Goal: Communication & Community: Ask a question

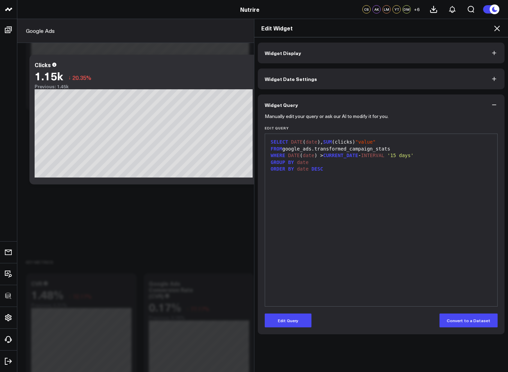
scroll to position [222, 0]
click at [492, 25] on h2 "Edit Widget" at bounding box center [381, 28] width 240 height 8
click at [495, 25] on icon at bounding box center [497, 28] width 8 height 8
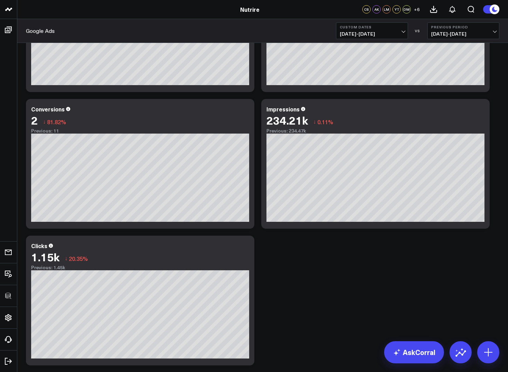
scroll to position [106, 0]
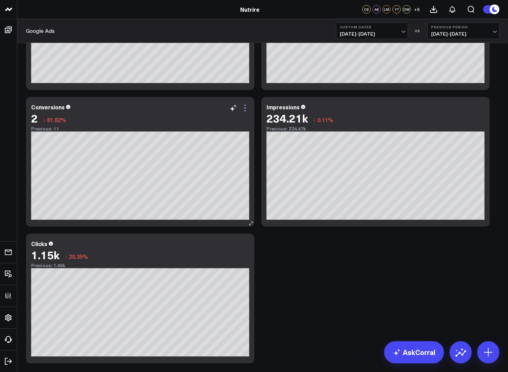
click at [245, 106] on icon at bounding box center [245, 108] width 8 height 8
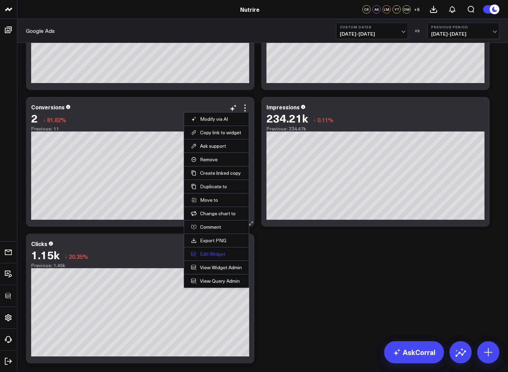
click at [210, 256] on button "Edit Widget" at bounding box center [216, 254] width 51 height 6
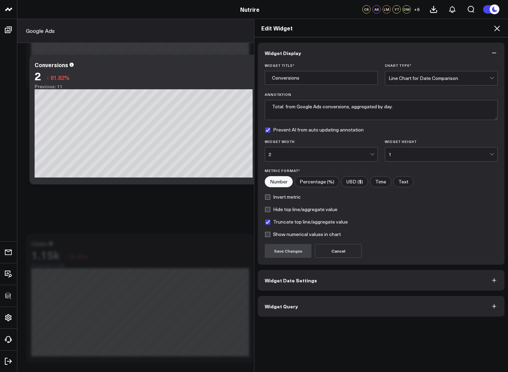
click at [310, 308] on button "Widget Query" at bounding box center [381, 306] width 247 height 21
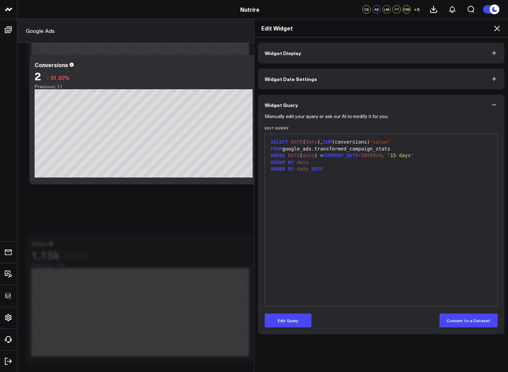
click at [496, 24] on icon at bounding box center [497, 28] width 8 height 8
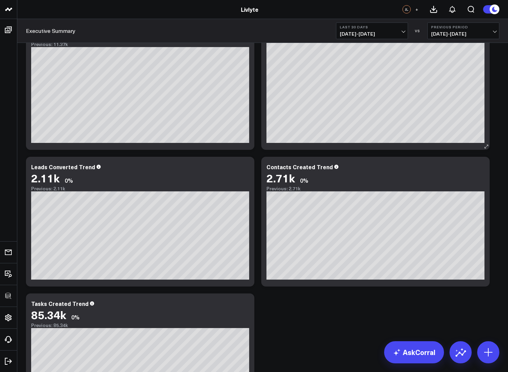
scroll to position [744, 0]
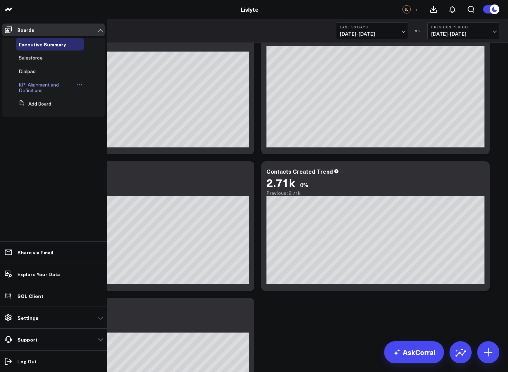
click at [29, 90] on span "KPI Alignment and Definitions" at bounding box center [39, 87] width 40 height 12
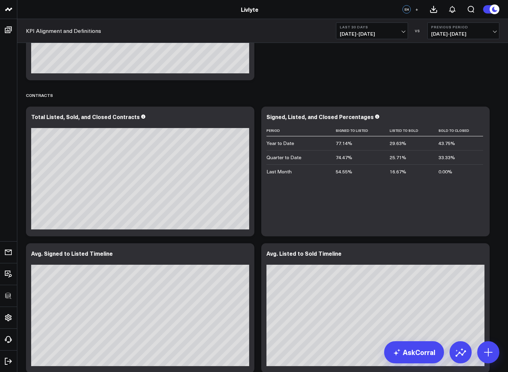
scroll to position [1238, 0]
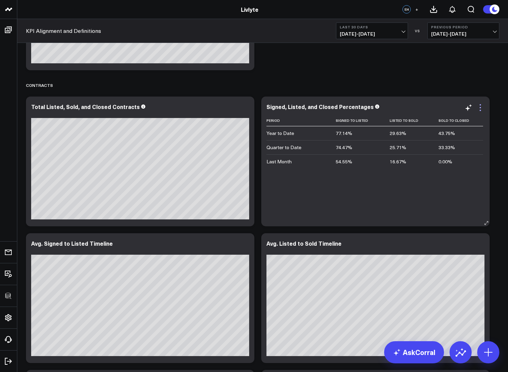
click at [481, 109] on icon at bounding box center [480, 107] width 8 height 8
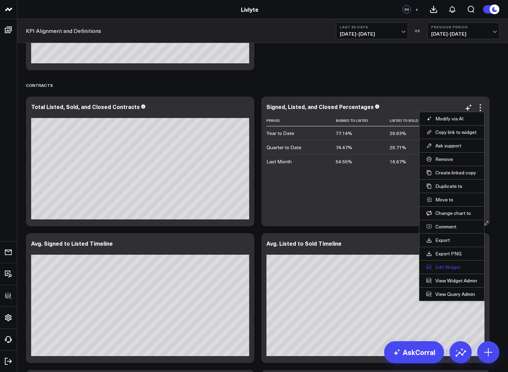
click at [446, 267] on button "Edit Widget" at bounding box center [451, 267] width 51 height 6
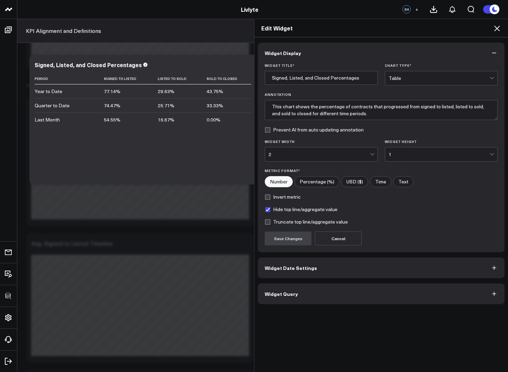
click at [296, 293] on button "Widget Query" at bounding box center [381, 293] width 247 height 21
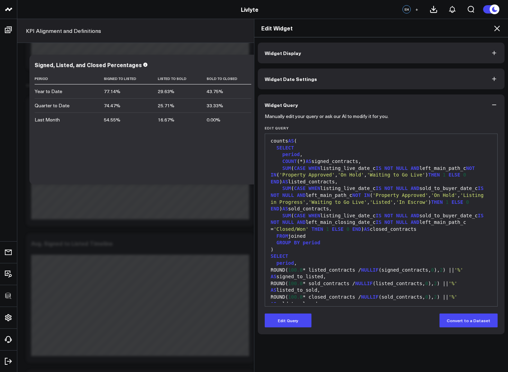
scroll to position [166, 0]
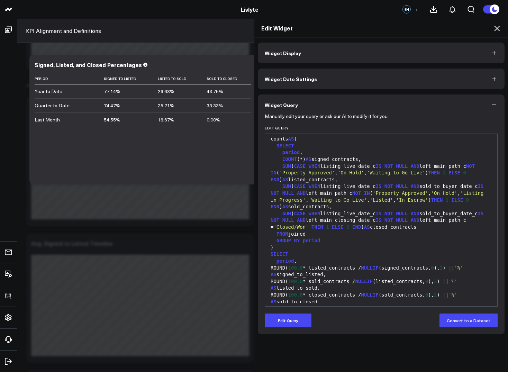
click at [498, 30] on icon at bounding box center [497, 28] width 8 height 8
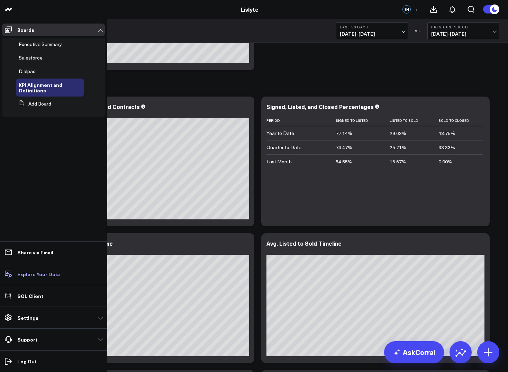
click at [33, 272] on p "Explore Your Data" at bounding box center [38, 274] width 43 height 6
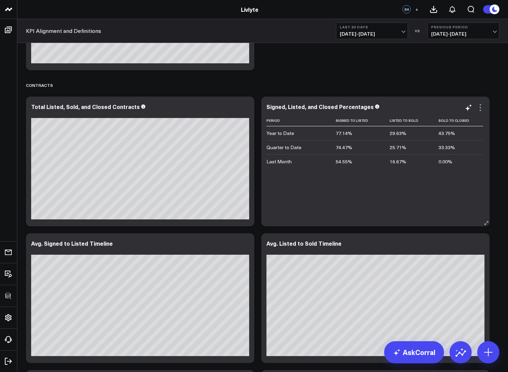
click at [479, 110] on icon at bounding box center [480, 107] width 8 height 8
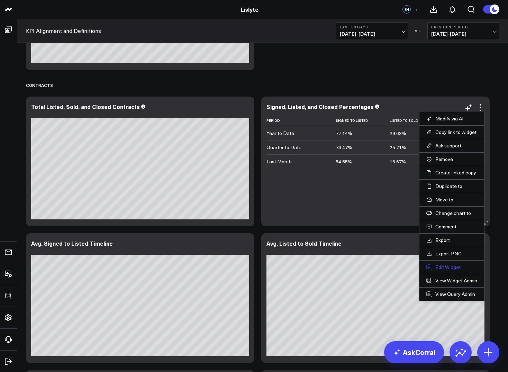
click at [444, 267] on button "Edit Widget" at bounding box center [451, 267] width 51 height 6
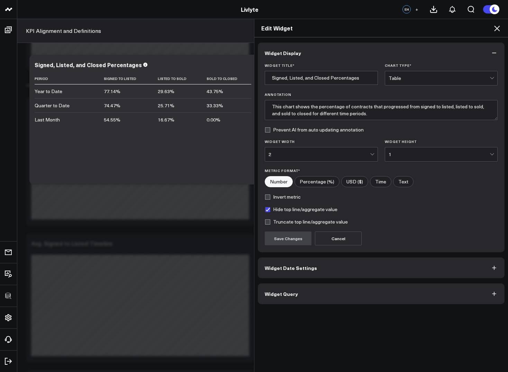
click at [316, 296] on button "Widget Query" at bounding box center [381, 293] width 247 height 21
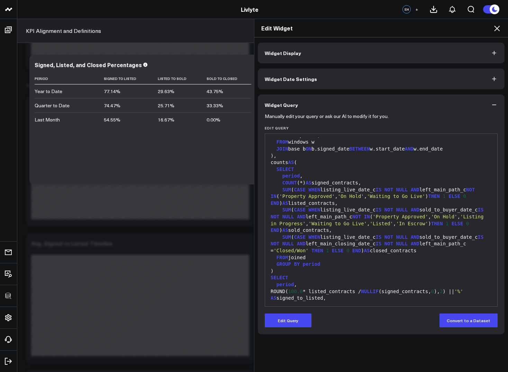
scroll to position [145, 0]
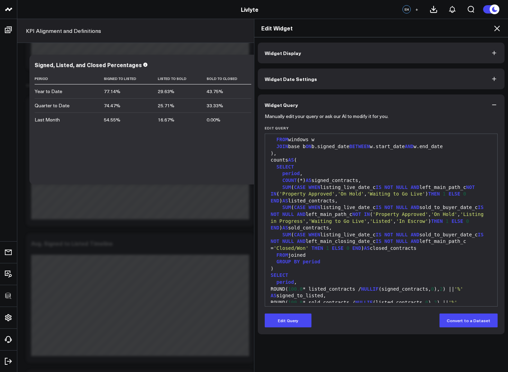
click at [499, 27] on icon at bounding box center [497, 28] width 8 height 8
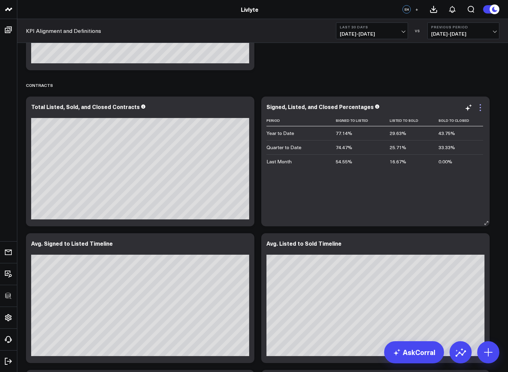
click at [481, 107] on icon at bounding box center [480, 107] width 8 height 8
click at [484, 84] on div "Contracts" at bounding box center [262, 85] width 473 height 16
click at [480, 106] on icon at bounding box center [480, 107] width 8 height 8
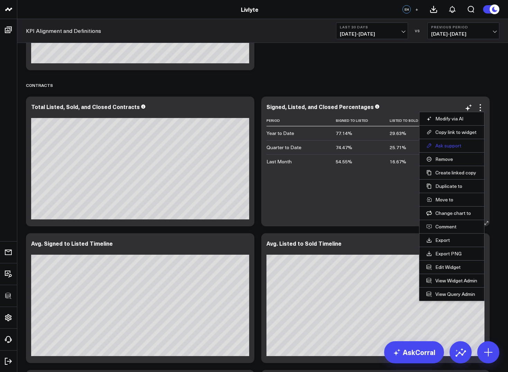
click at [457, 144] on button "Ask support" at bounding box center [451, 146] width 51 height 6
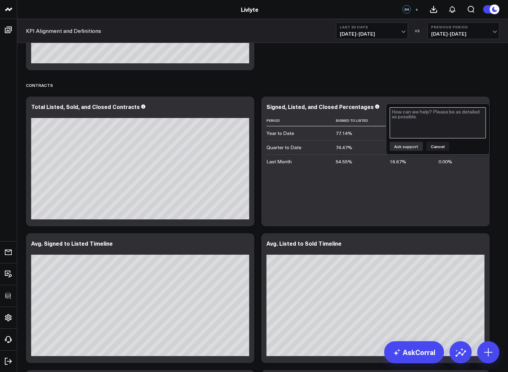
click at [440, 126] on textarea at bounding box center [438, 122] width 96 height 31
type textarea "YTD 70 - 60 - 90 %"
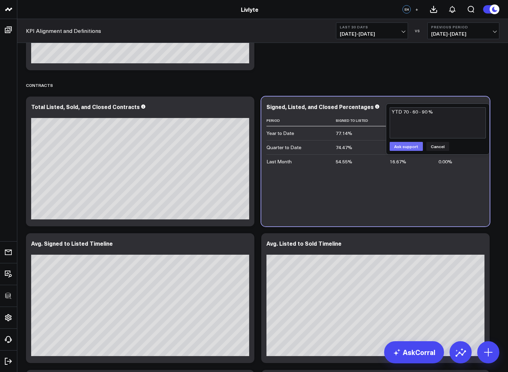
click at [410, 146] on button "Ask support" at bounding box center [406, 146] width 33 height 9
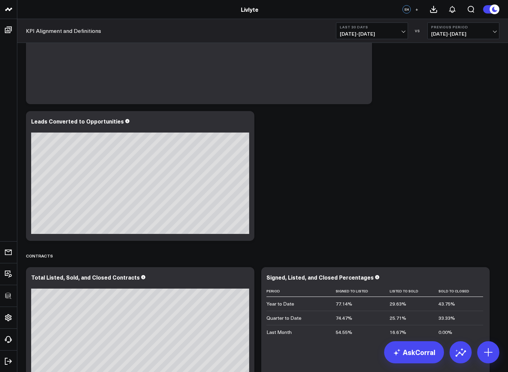
scroll to position [1066, 0]
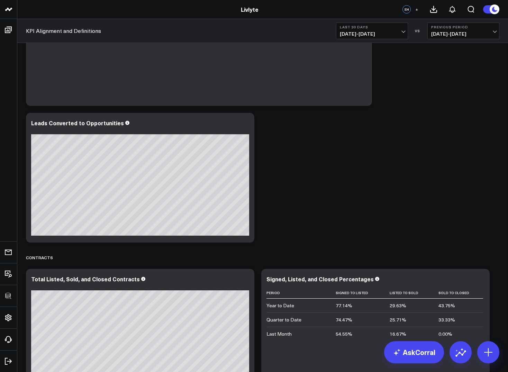
click at [374, 27] on b "Last 30 Days" at bounding box center [372, 27] width 64 height 4
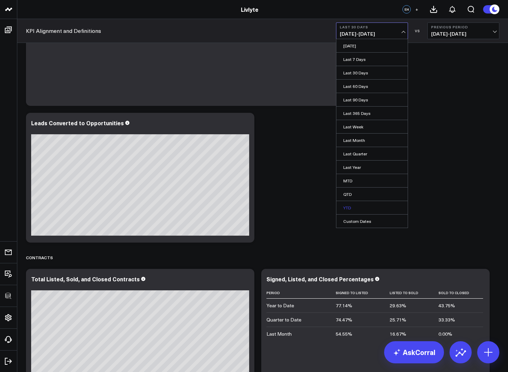
click at [348, 208] on link "YTD" at bounding box center [371, 207] width 71 height 13
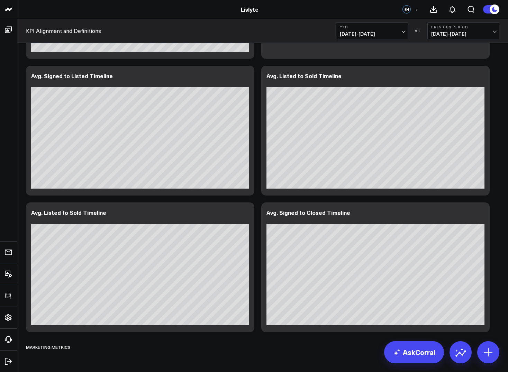
scroll to position [1408, 0]
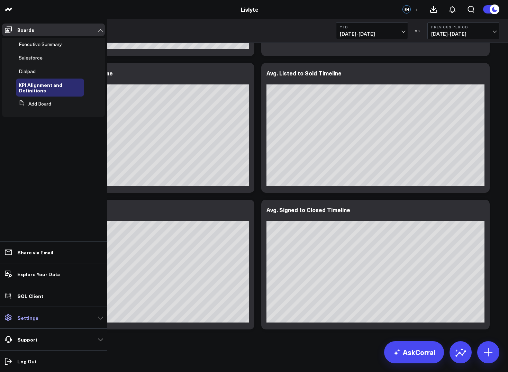
click at [79, 320] on link "Settings" at bounding box center [53, 317] width 103 height 12
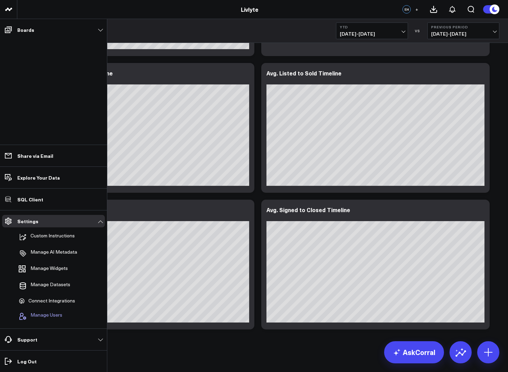
click at [51, 317] on span "Manage Users" at bounding box center [46, 316] width 32 height 8
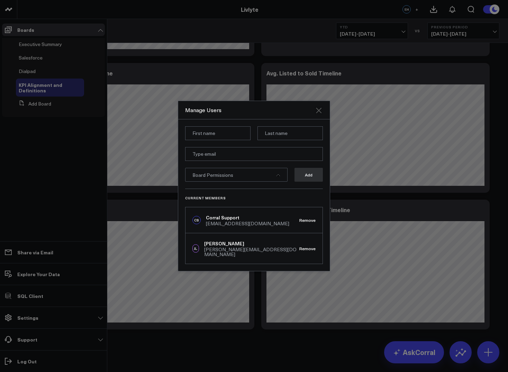
click at [318, 112] on icon "Close" at bounding box center [319, 111] width 6 height 6
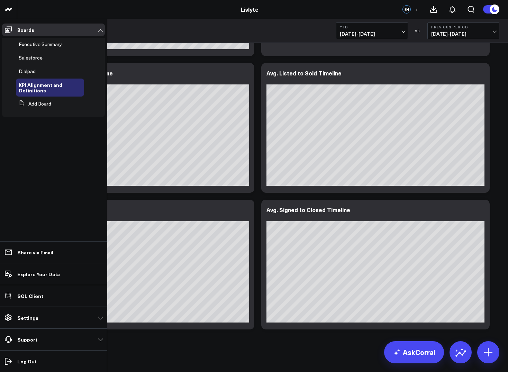
click at [417, 10] on span "+" at bounding box center [416, 9] width 3 height 5
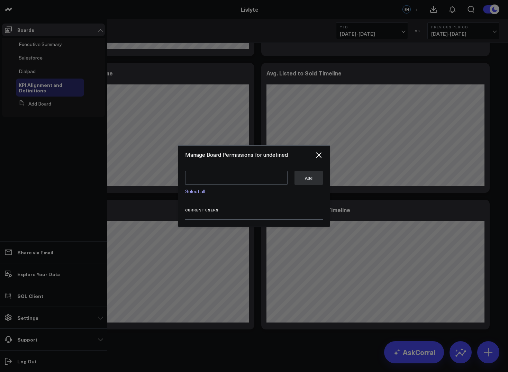
click at [192, 192] on link "Select all" at bounding box center [195, 191] width 20 height 7
type textarea "@Corral Support @[PERSON_NAME]"
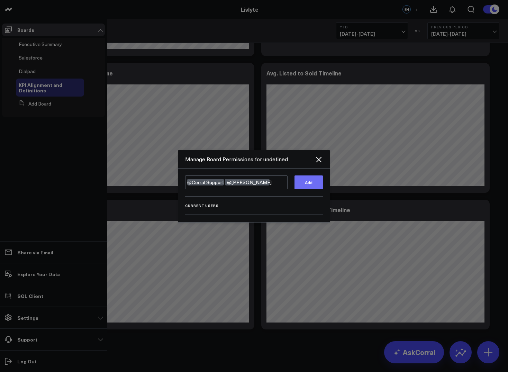
click at [310, 182] on div "@Corral Support @[PERSON_NAME] @Corral Support @[PERSON_NAME] Add" at bounding box center [254, 185] width 138 height 21
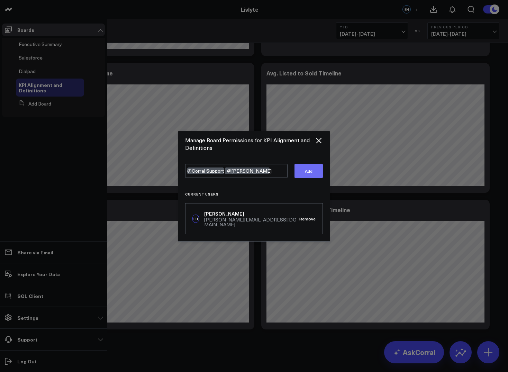
click at [303, 174] on button "Add" at bounding box center [308, 171] width 28 height 14
click at [318, 143] on icon "Close" at bounding box center [319, 141] width 6 height 6
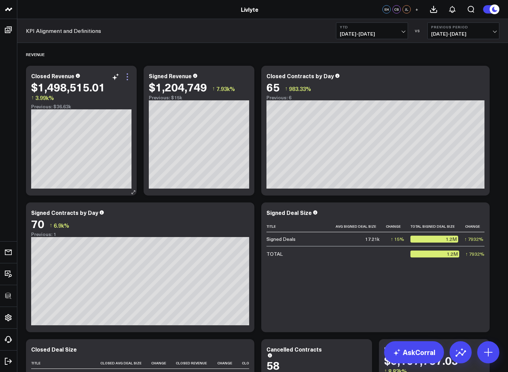
click at [128, 76] on icon at bounding box center [127, 77] width 8 height 8
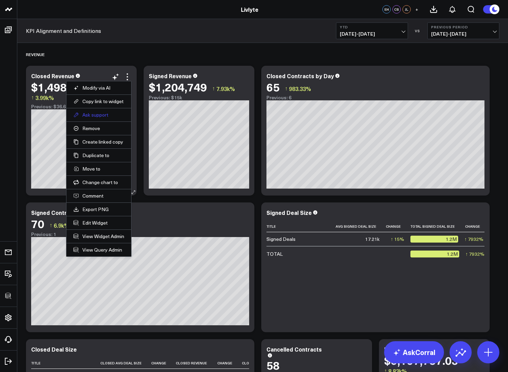
click at [98, 116] on button "Ask support" at bounding box center [98, 115] width 51 height 6
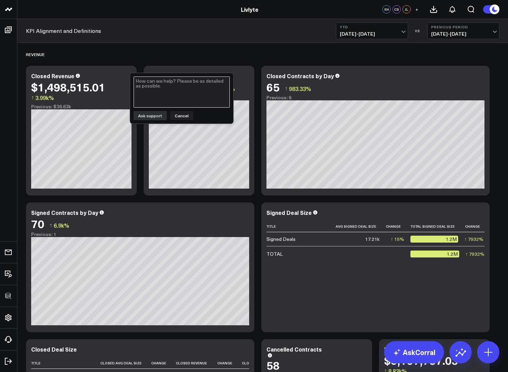
click at [154, 85] on textarea at bounding box center [182, 91] width 96 height 31
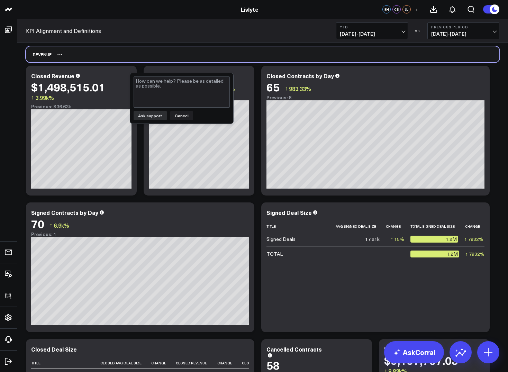
click at [152, 56] on div "Revenue" at bounding box center [262, 54] width 473 height 16
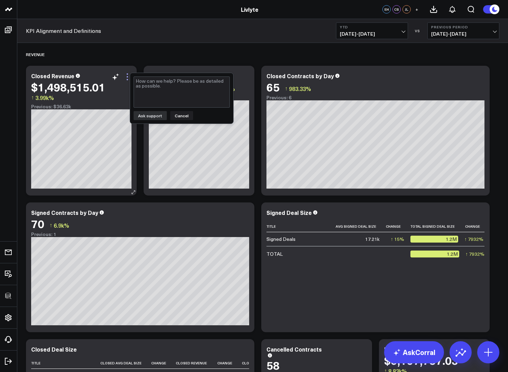
click at [129, 76] on icon at bounding box center [127, 77] width 8 height 8
click at [184, 118] on button "Cancel" at bounding box center [181, 115] width 23 height 9
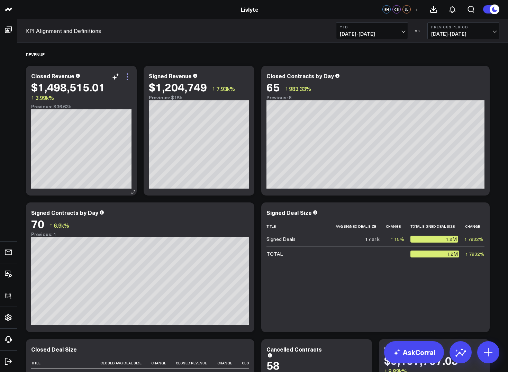
click at [128, 75] on icon at bounding box center [127, 77] width 8 height 8
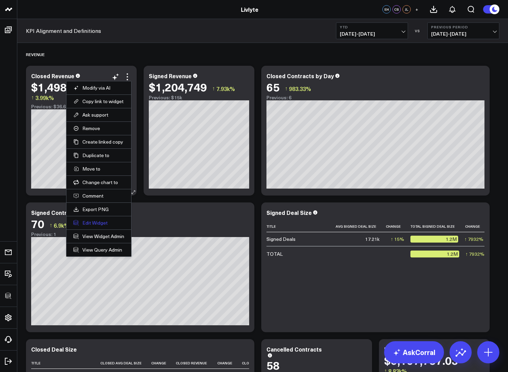
click at [89, 225] on button "Edit Widget" at bounding box center [98, 223] width 51 height 6
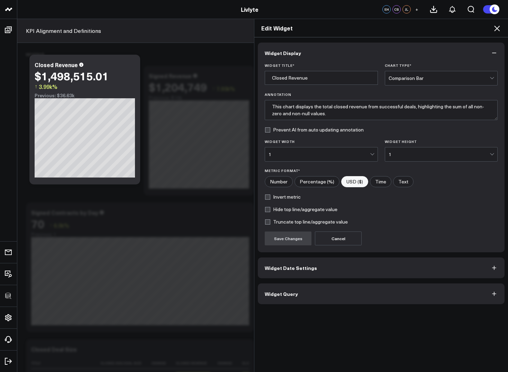
click at [459, 78] on div "Comparison Bar" at bounding box center [439, 78] width 101 height 6
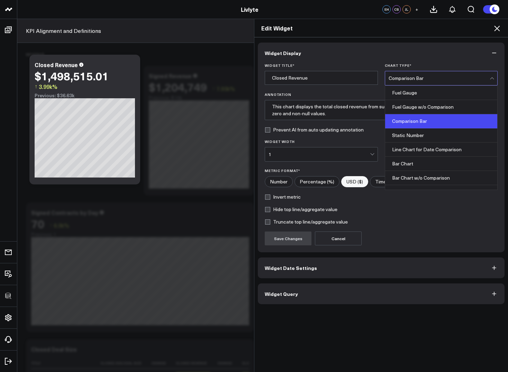
click at [497, 30] on icon at bounding box center [497, 28] width 8 height 8
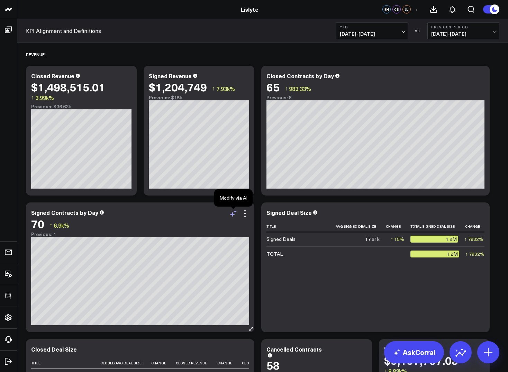
click at [232, 216] on icon at bounding box center [232, 214] width 5 height 5
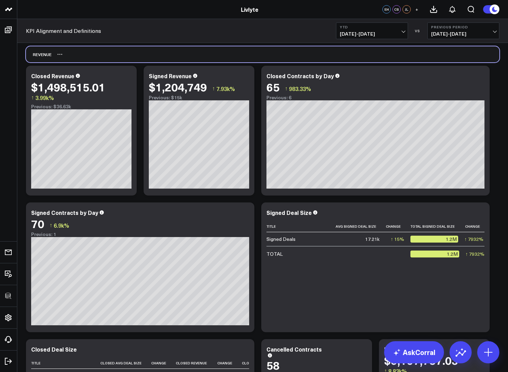
click at [267, 53] on div "Revenue" at bounding box center [262, 54] width 473 height 16
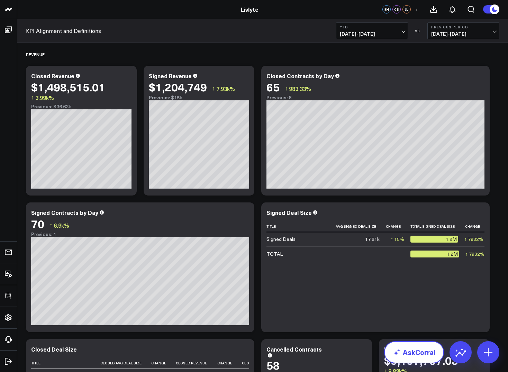
click at [411, 356] on link "AskCorral" at bounding box center [414, 352] width 60 height 22
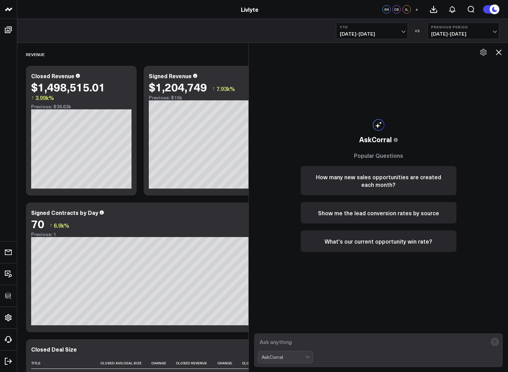
click at [501, 53] on icon at bounding box center [498, 52] width 8 height 8
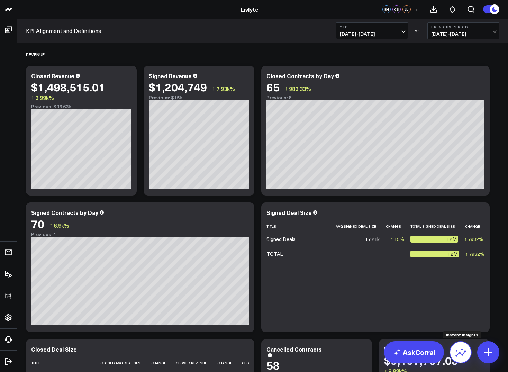
click at [462, 347] on icon at bounding box center [460, 352] width 11 height 11
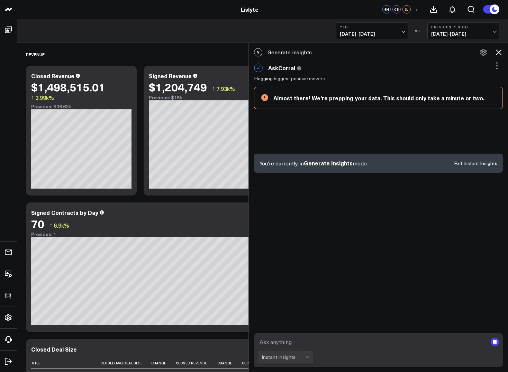
click at [501, 54] on icon at bounding box center [498, 52] width 8 height 8
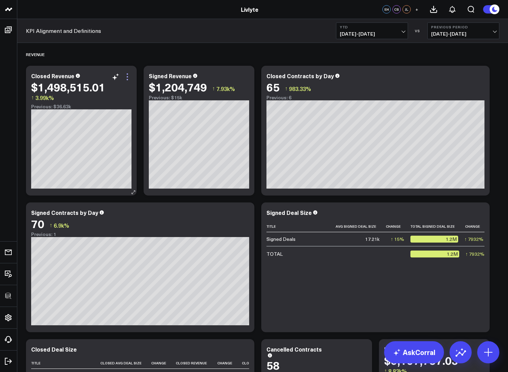
click at [129, 74] on icon at bounding box center [127, 77] width 8 height 8
click at [489, 351] on icon at bounding box center [488, 352] width 11 height 11
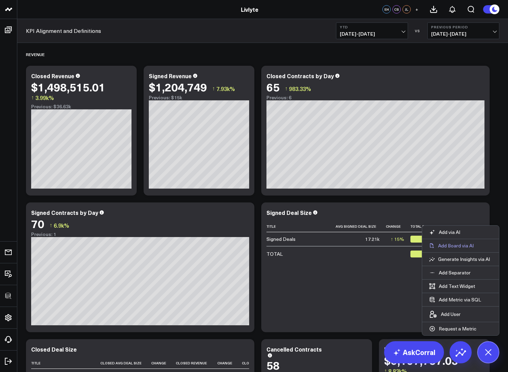
scroll to position [309, 0]
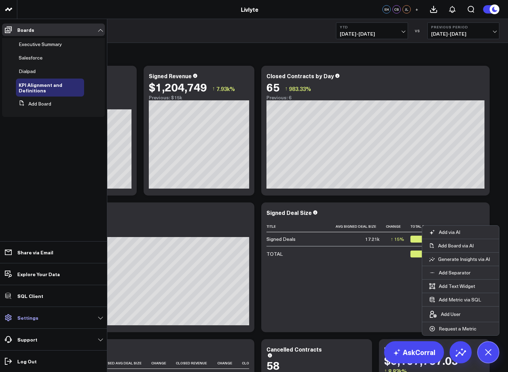
click at [42, 323] on link "Settings" at bounding box center [53, 317] width 103 height 12
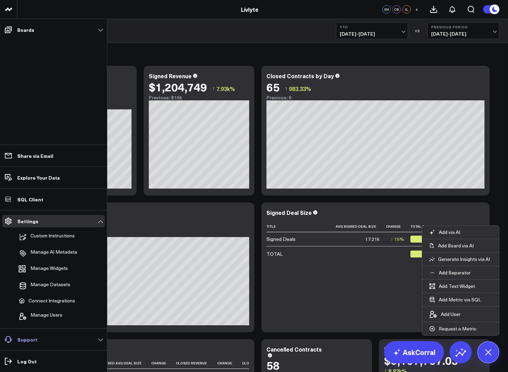
click at [56, 335] on link "Support" at bounding box center [53, 339] width 103 height 12
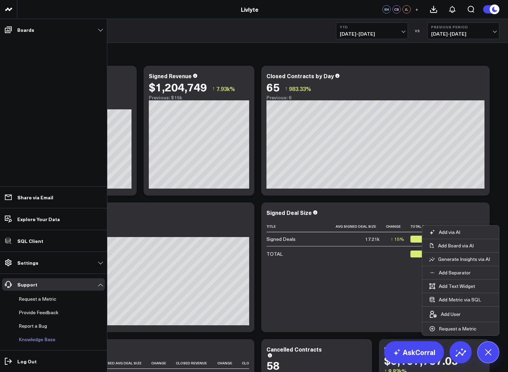
click at [45, 339] on link "Knowledge Base" at bounding box center [50, 339] width 68 height 12
